Goal: Information Seeking & Learning: Learn about a topic

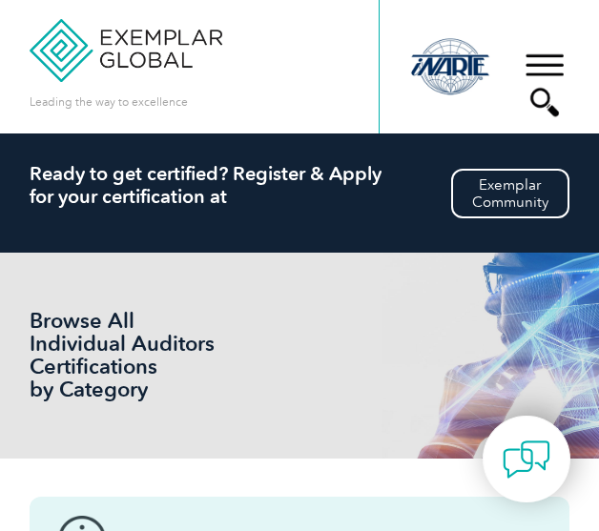
click at [234, 183] on h2 "Ready to get certified? Register & Apply for your certification at" at bounding box center [299, 185] width 539 height 46
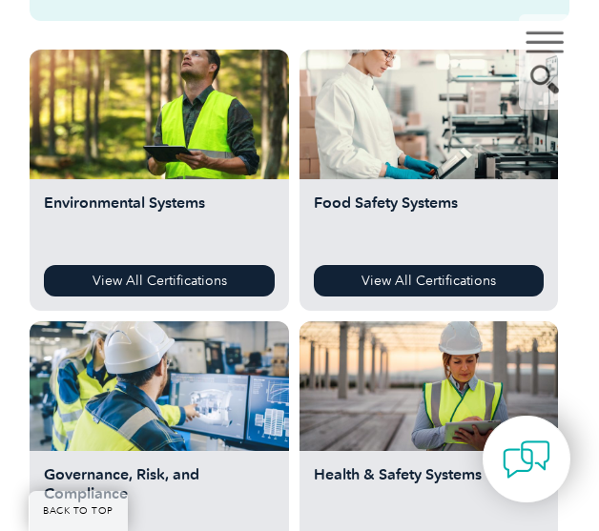
scroll to position [99, 0]
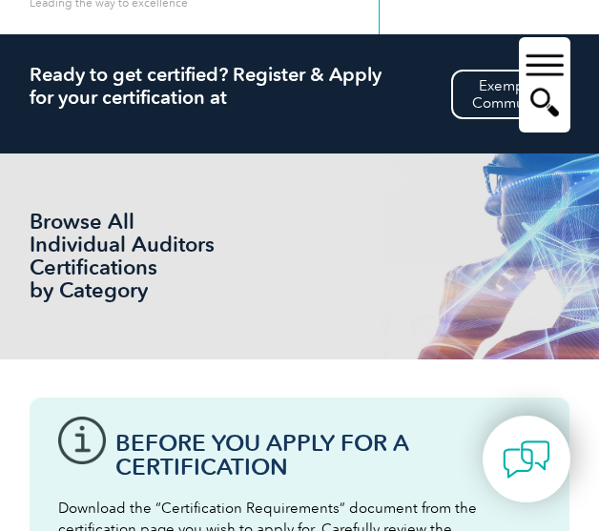
click at [92, 252] on h1 "Browse All Individual Auditors Certifications by Category" at bounding box center [125, 257] width 191 height 92
click at [92, 253] on h1 "Browse All Individual Auditors Certifications by Category" at bounding box center [125, 257] width 191 height 92
drag, startPoint x: 237, startPoint y: 273, endPoint x: 171, endPoint y: 293, distance: 69.7
click at [237, 273] on div "Browse All Individual Auditors Certifications by Category" at bounding box center [299, 256] width 539 height 206
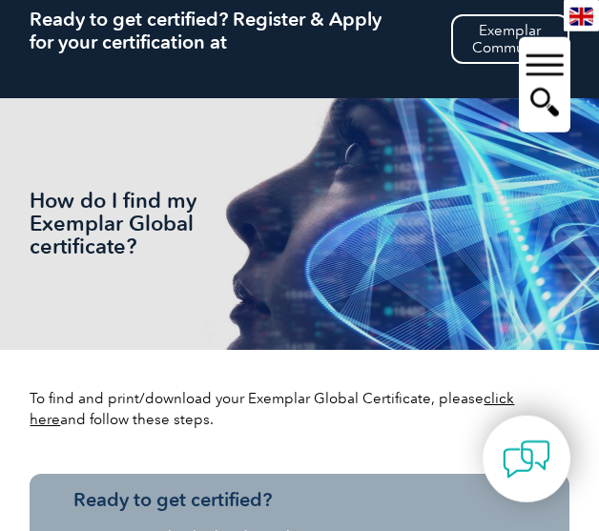
scroll to position [99, 0]
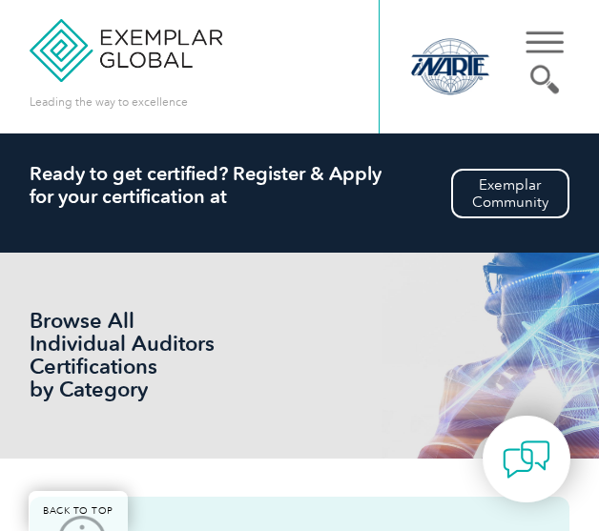
scroll to position [2974, 0]
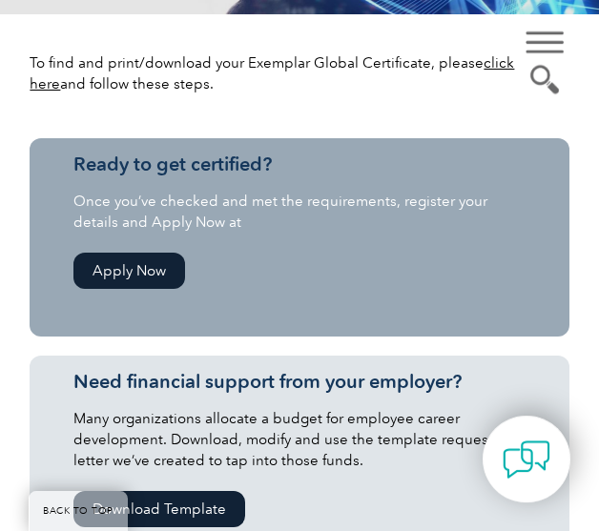
scroll to position [694, 0]
